Goal: Check status: Check status

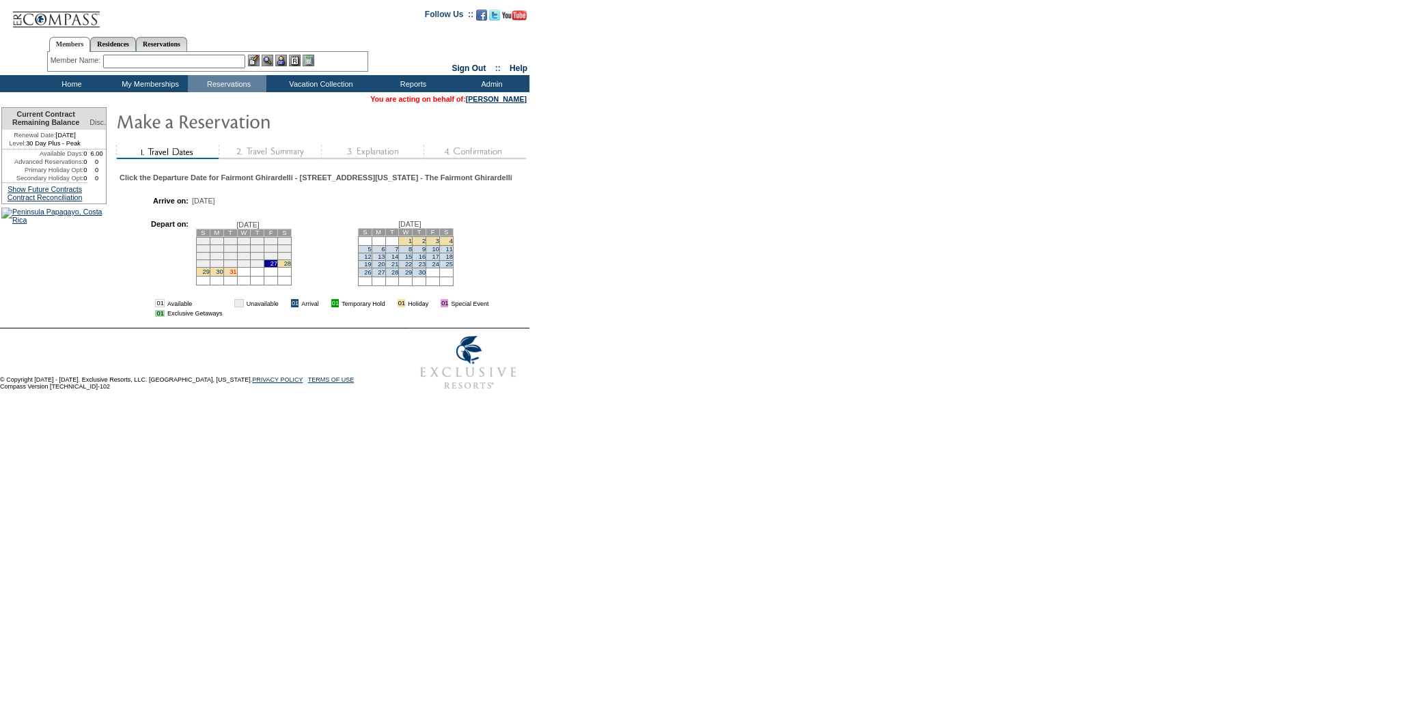
click at [236, 275] on link "31" at bounding box center [233, 271] width 7 height 7
